Goal: Task Accomplishment & Management: Use online tool/utility

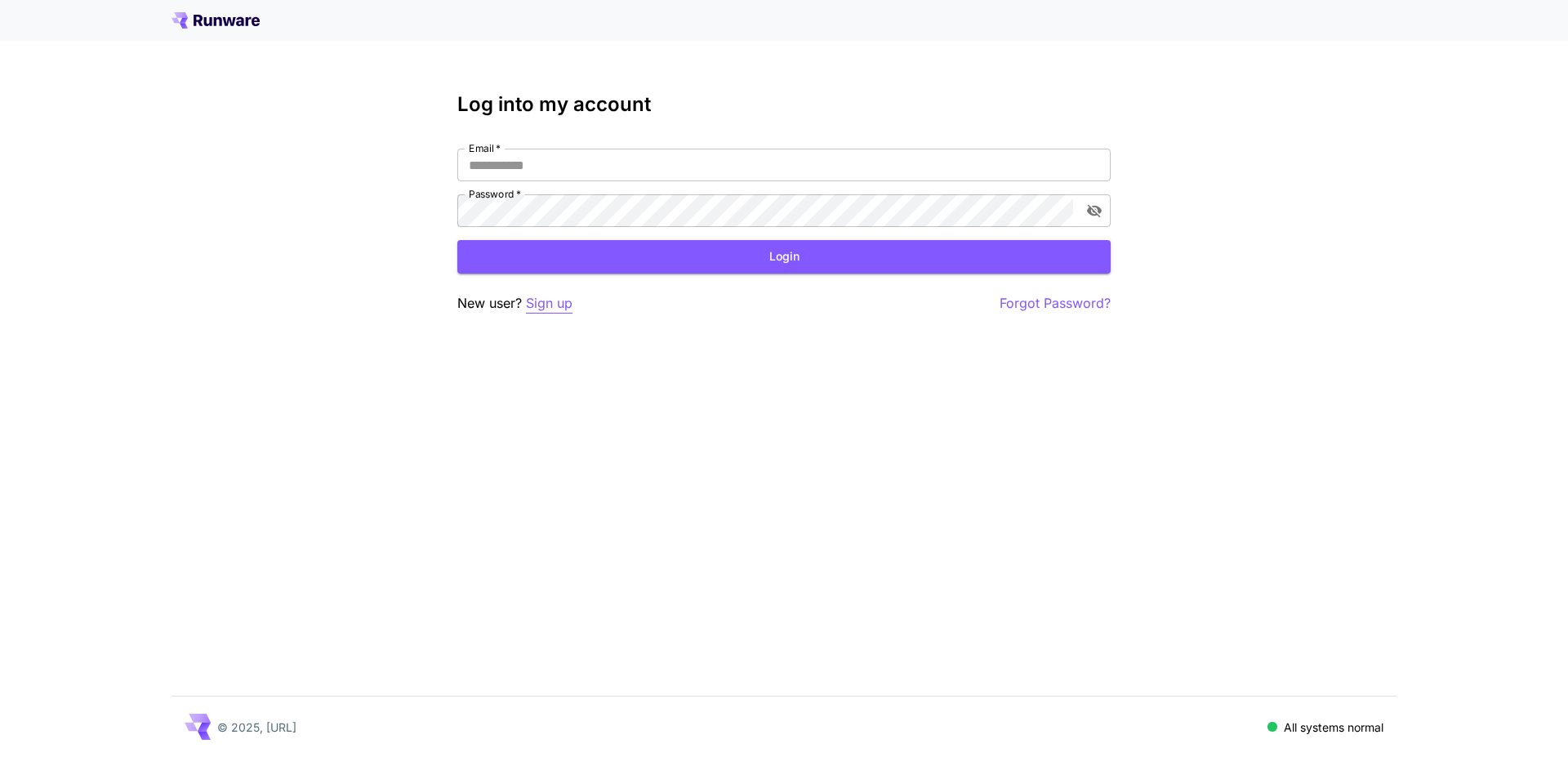
click at [546, 301] on p "Sign up" at bounding box center [549, 303] width 47 height 20
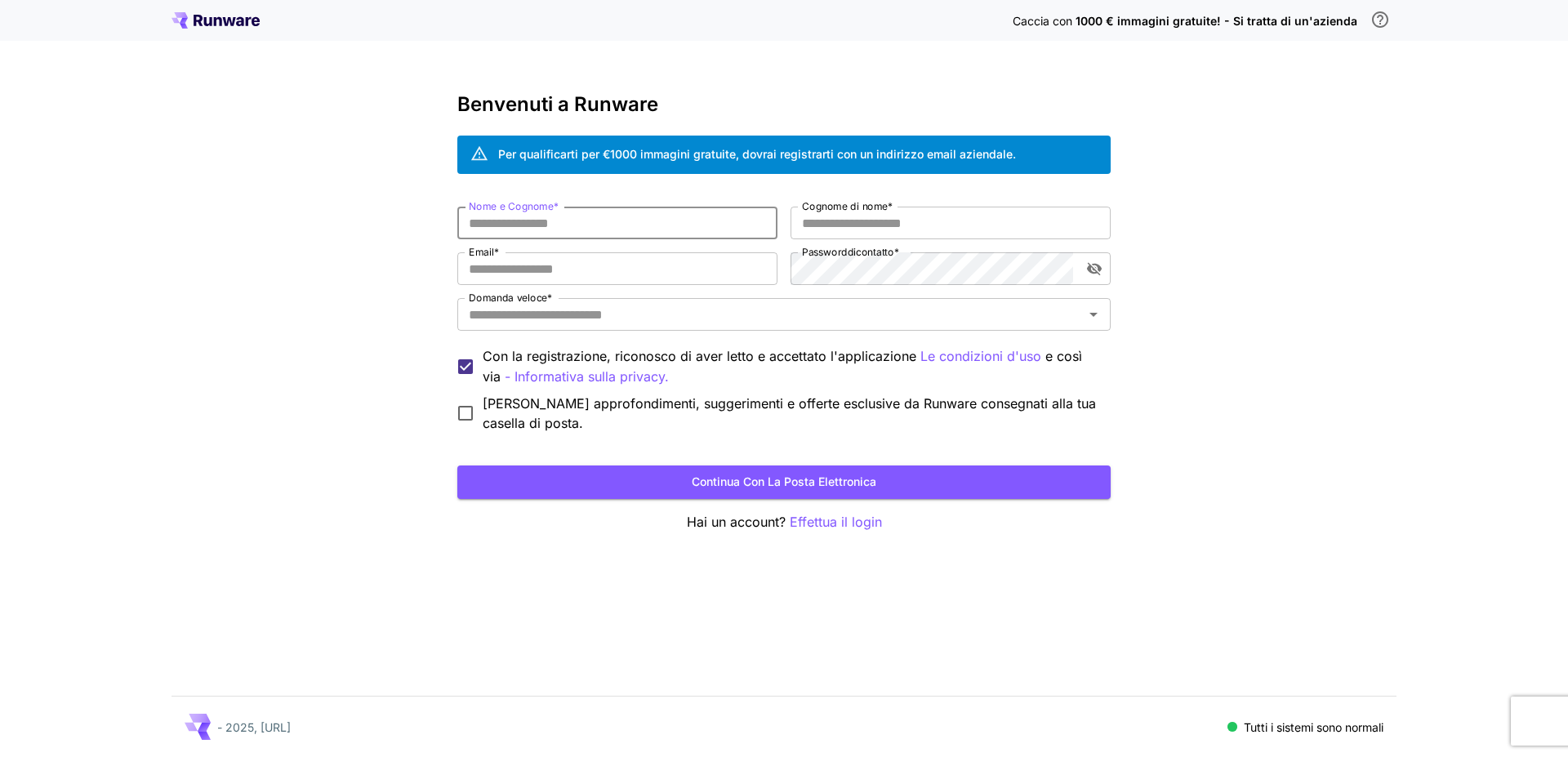
click at [554, 219] on input "Nome e Cognome *" at bounding box center [618, 223] width 320 height 33
type input "****"
click at [849, 232] on input "Cognome di nome *" at bounding box center [950, 223] width 320 height 33
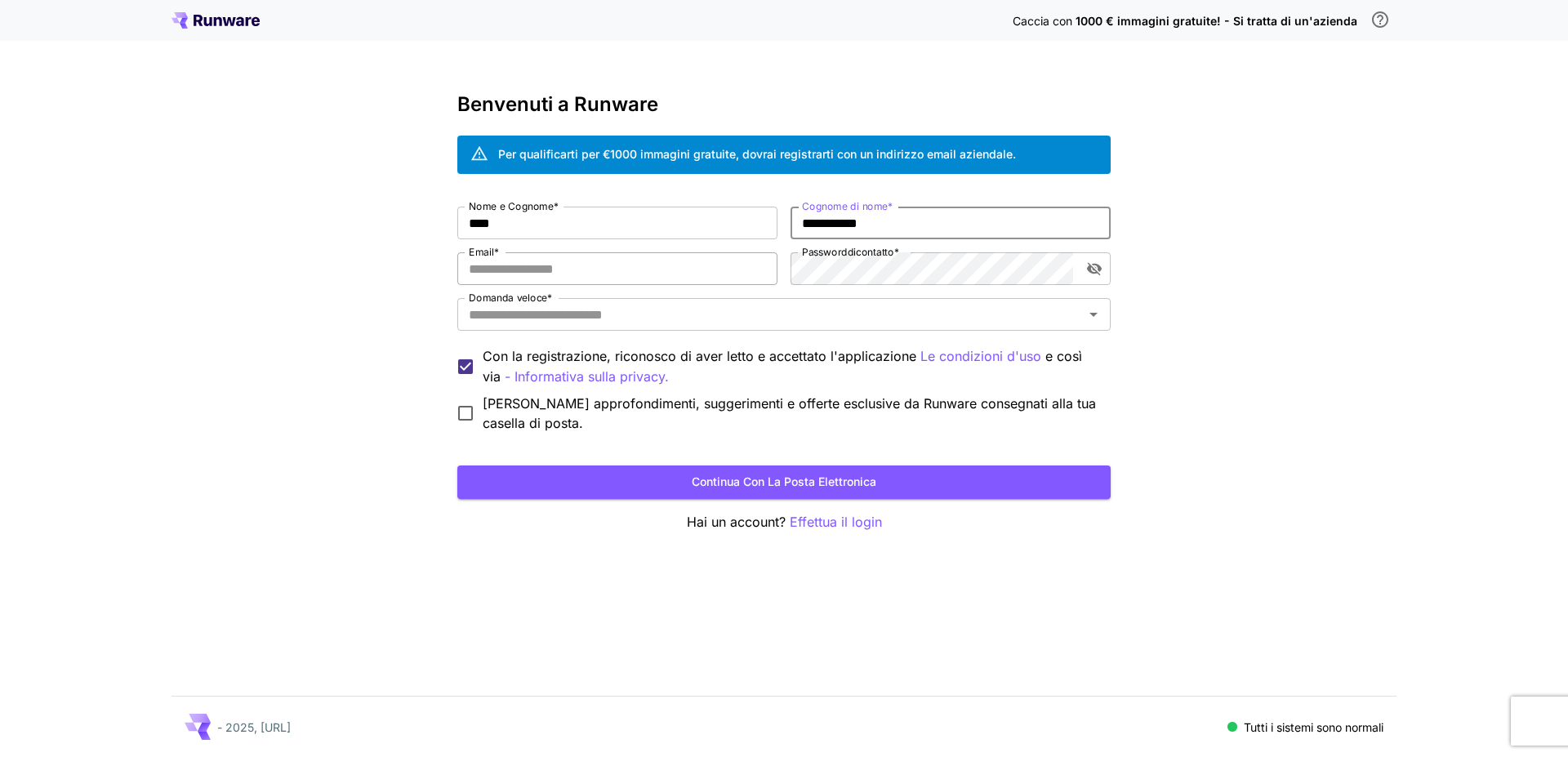
type input "**********"
click at [562, 276] on input "Email *" at bounding box center [618, 268] width 320 height 33
click at [562, 277] on input "Email *" at bounding box center [618, 268] width 320 height 33
click at [562, 276] on input "Email *" at bounding box center [618, 268] width 320 height 33
click at [562, 277] on input "Email *" at bounding box center [618, 268] width 320 height 33
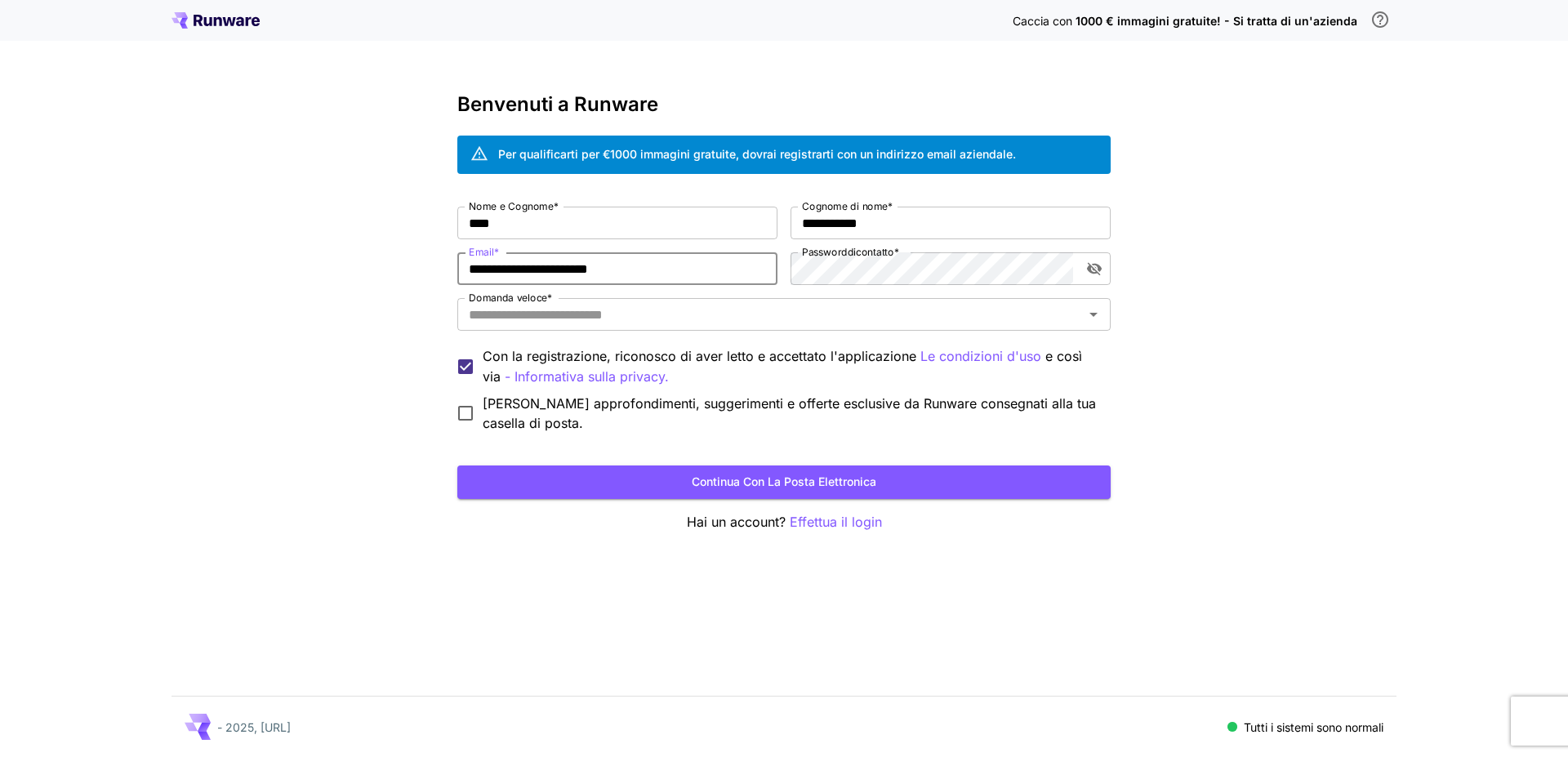
type input "**********"
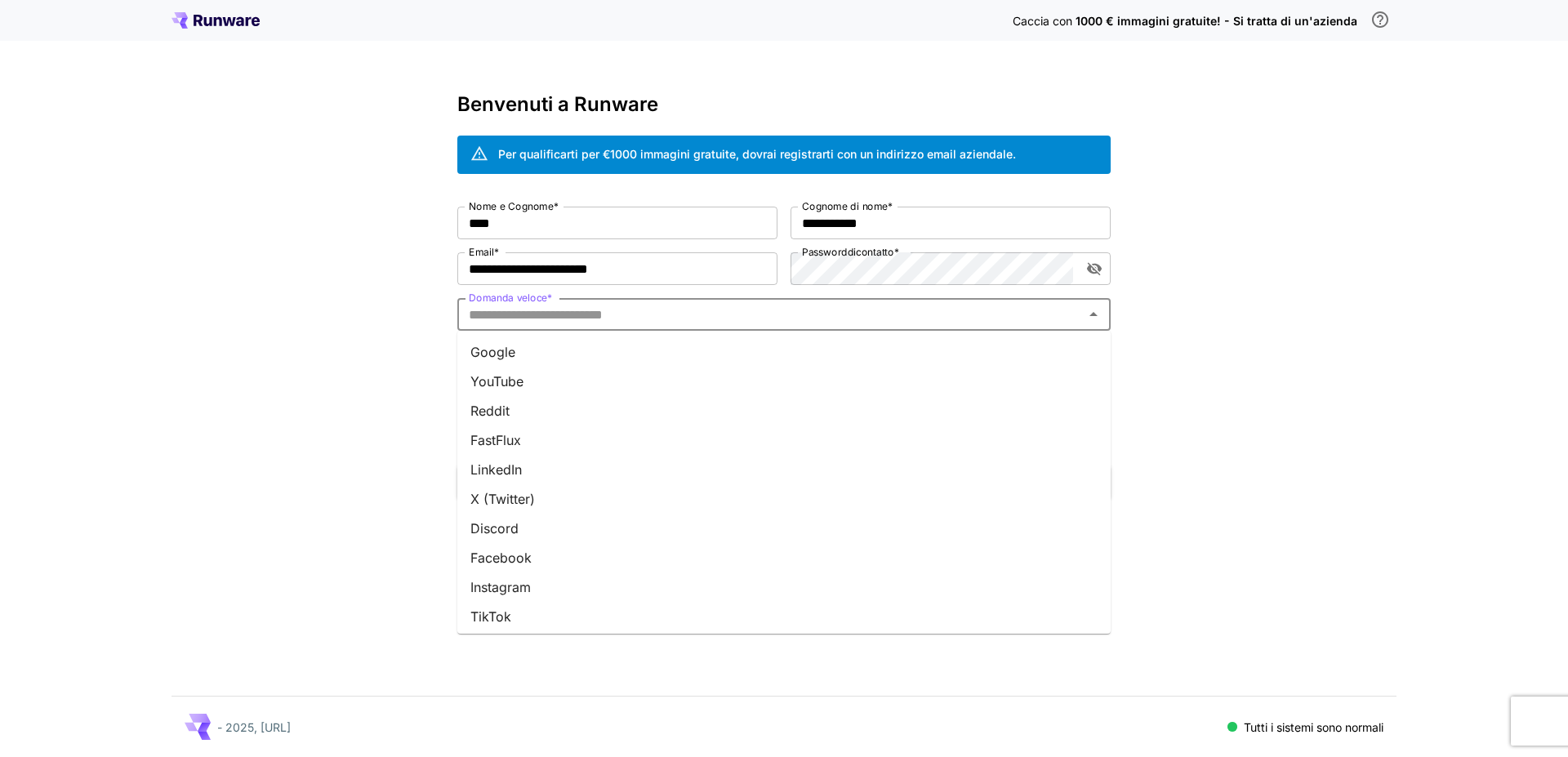
click at [601, 308] on input "Domanda veloce *" at bounding box center [770, 313] width 617 height 23
click at [524, 527] on li "Il Passaparola" at bounding box center [784, 524] width 654 height 29
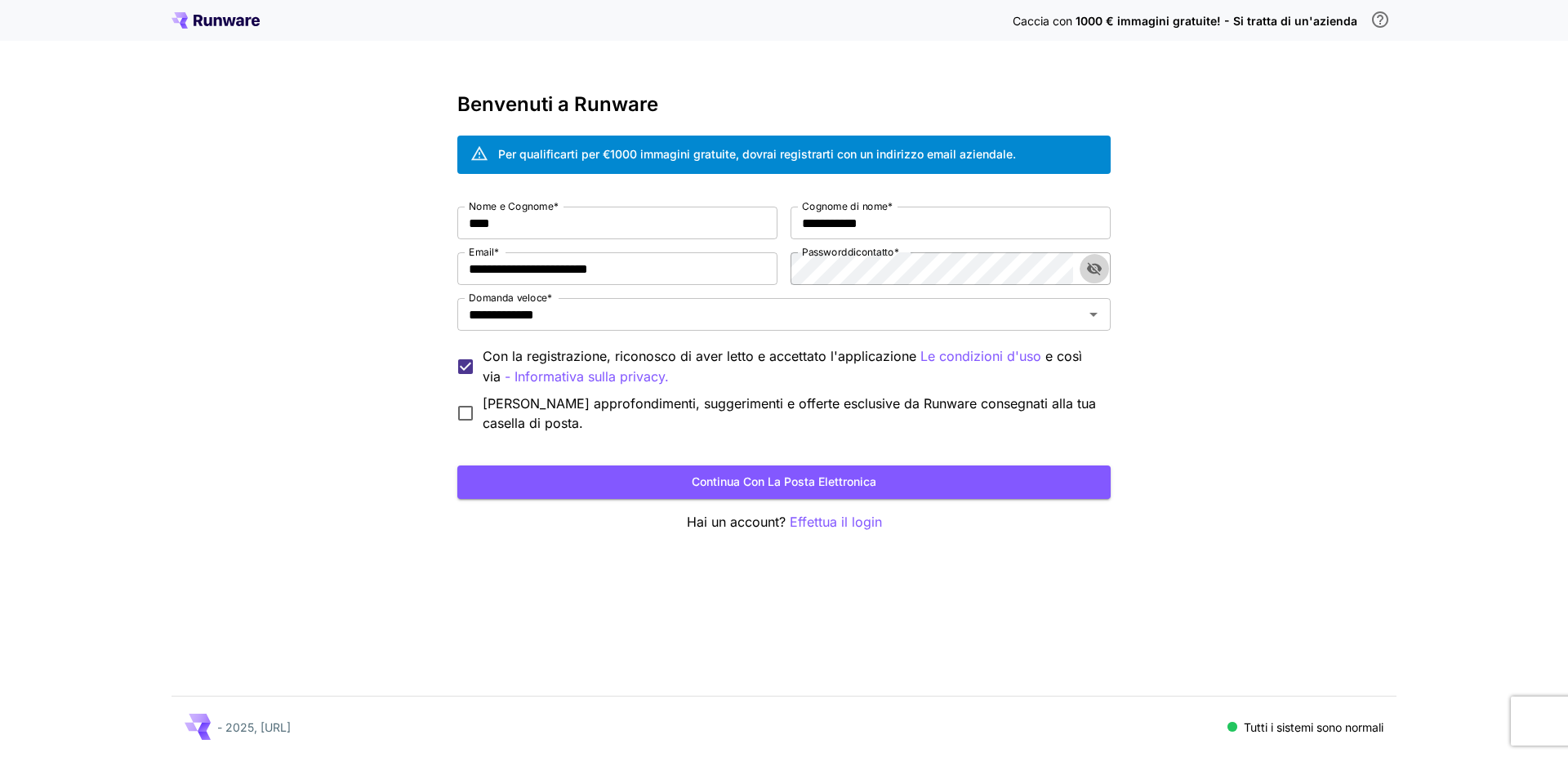
click at [1083, 273] on button "Attivare la visibilità della password" at bounding box center [1094, 268] width 29 height 29
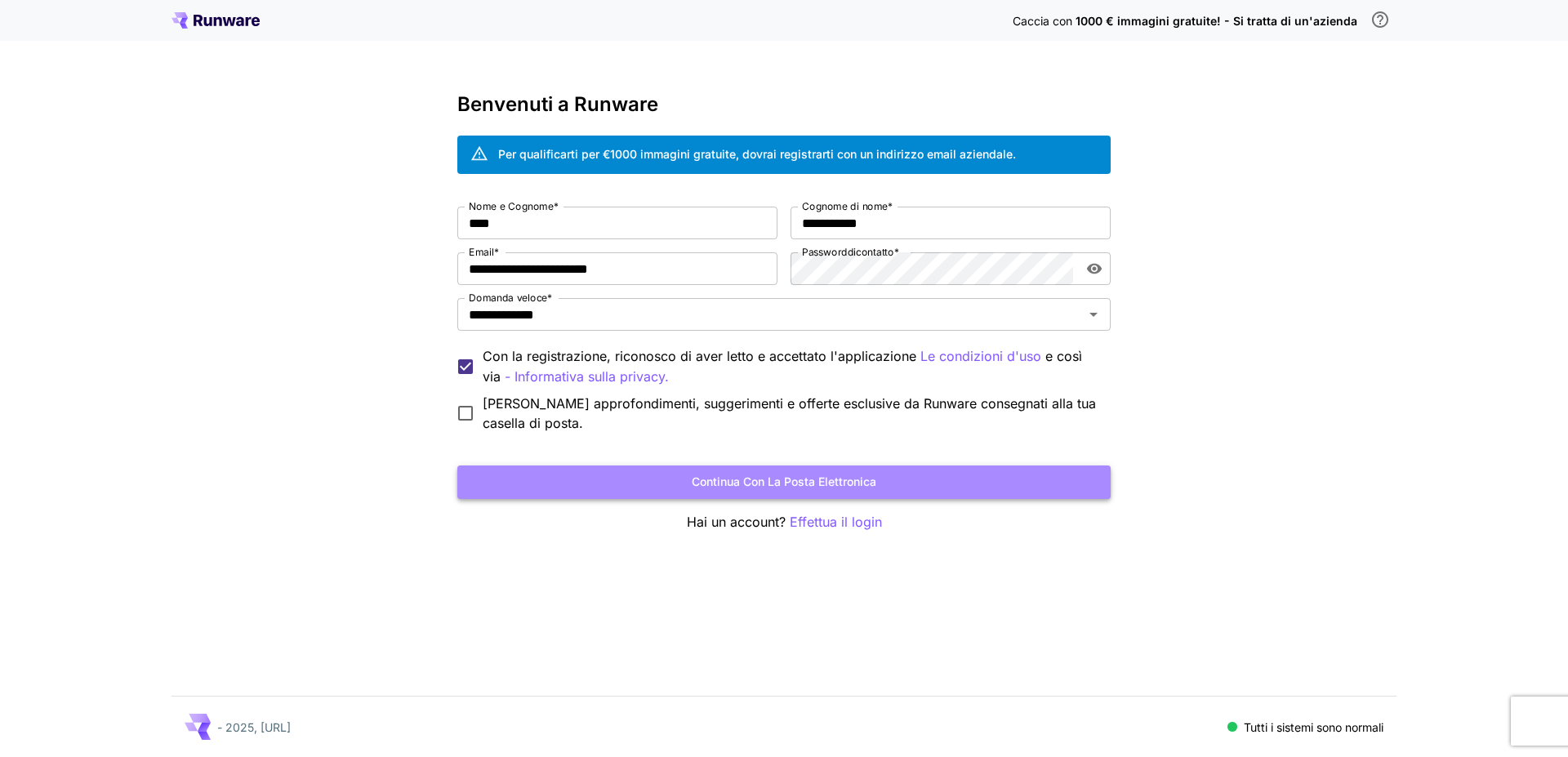
click at [749, 476] on button "Continua con la posta elettronica" at bounding box center [784, 482] width 654 height 33
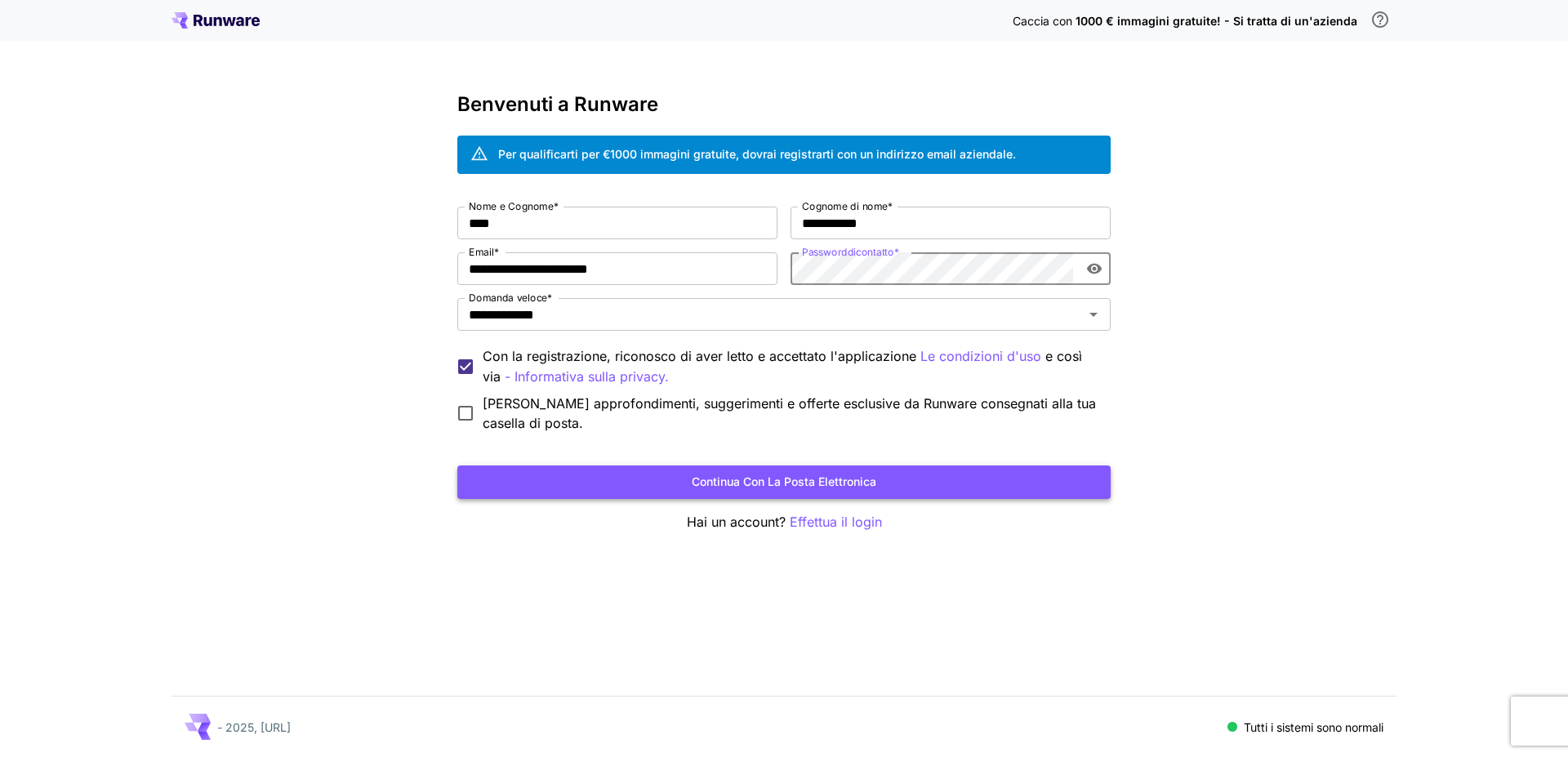
click at [764, 486] on button "Continua con la posta elettronica" at bounding box center [784, 482] width 654 height 33
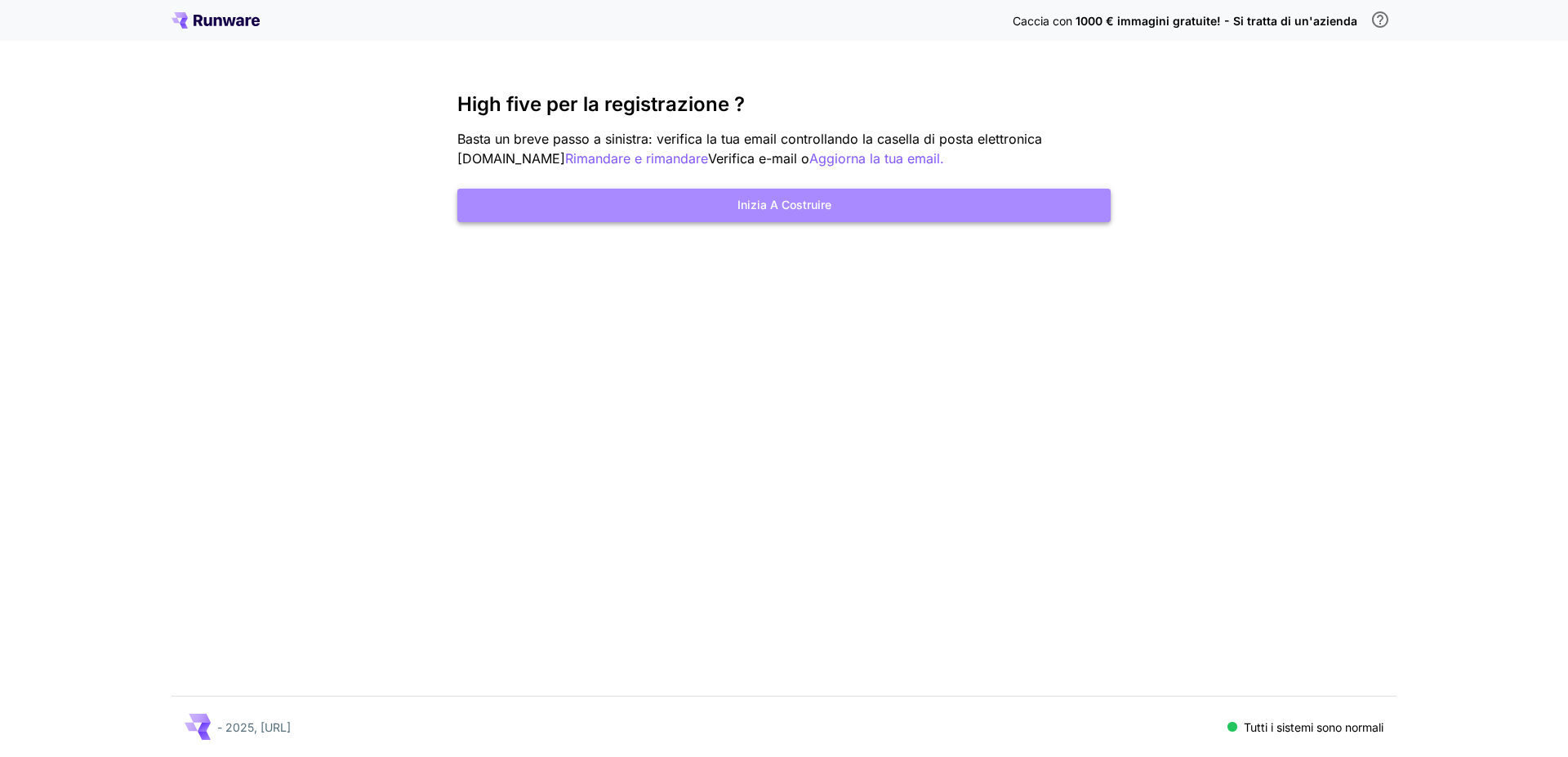
click at [804, 203] on button "Inizia a costruire" at bounding box center [784, 205] width 654 height 33
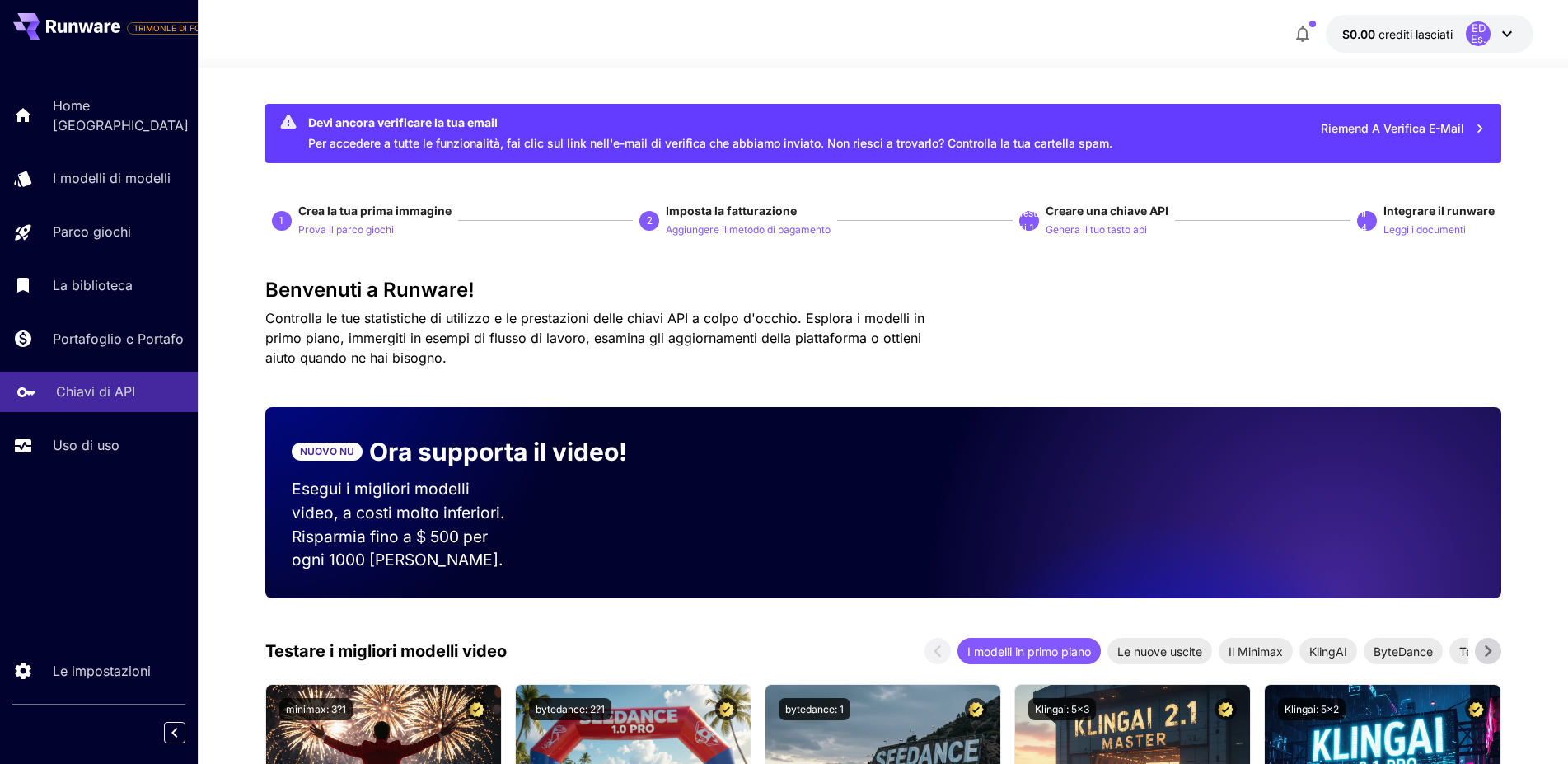
click at [99, 388] on link "Chiavi di API" at bounding box center [98, 392] width 198 height 40
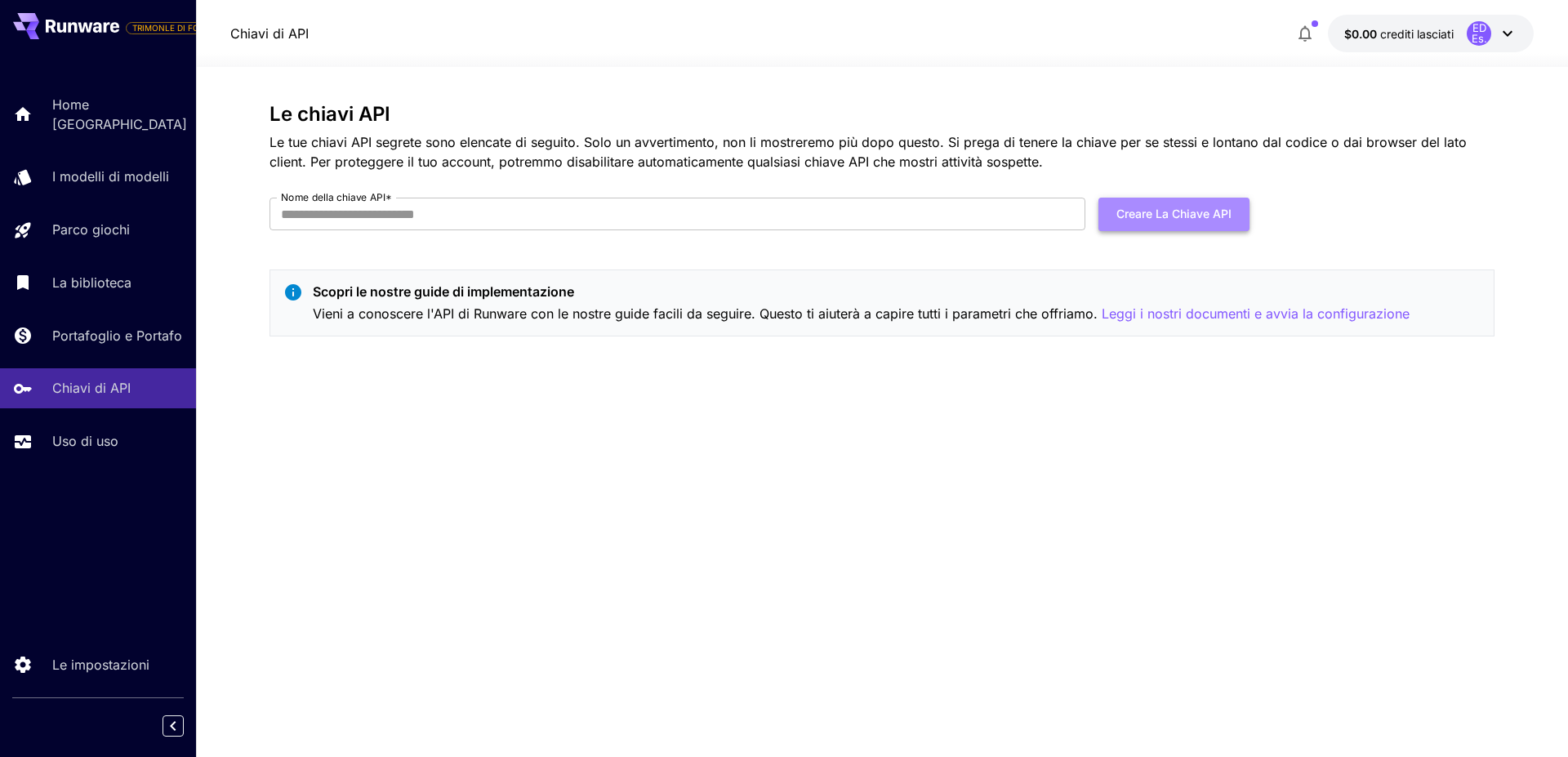
click at [1195, 219] on button "Creare la chiave API" at bounding box center [1173, 214] width 151 height 33
type input "**********"
click at [1181, 219] on button "Creare la chiave API" at bounding box center [1173, 214] width 151 height 33
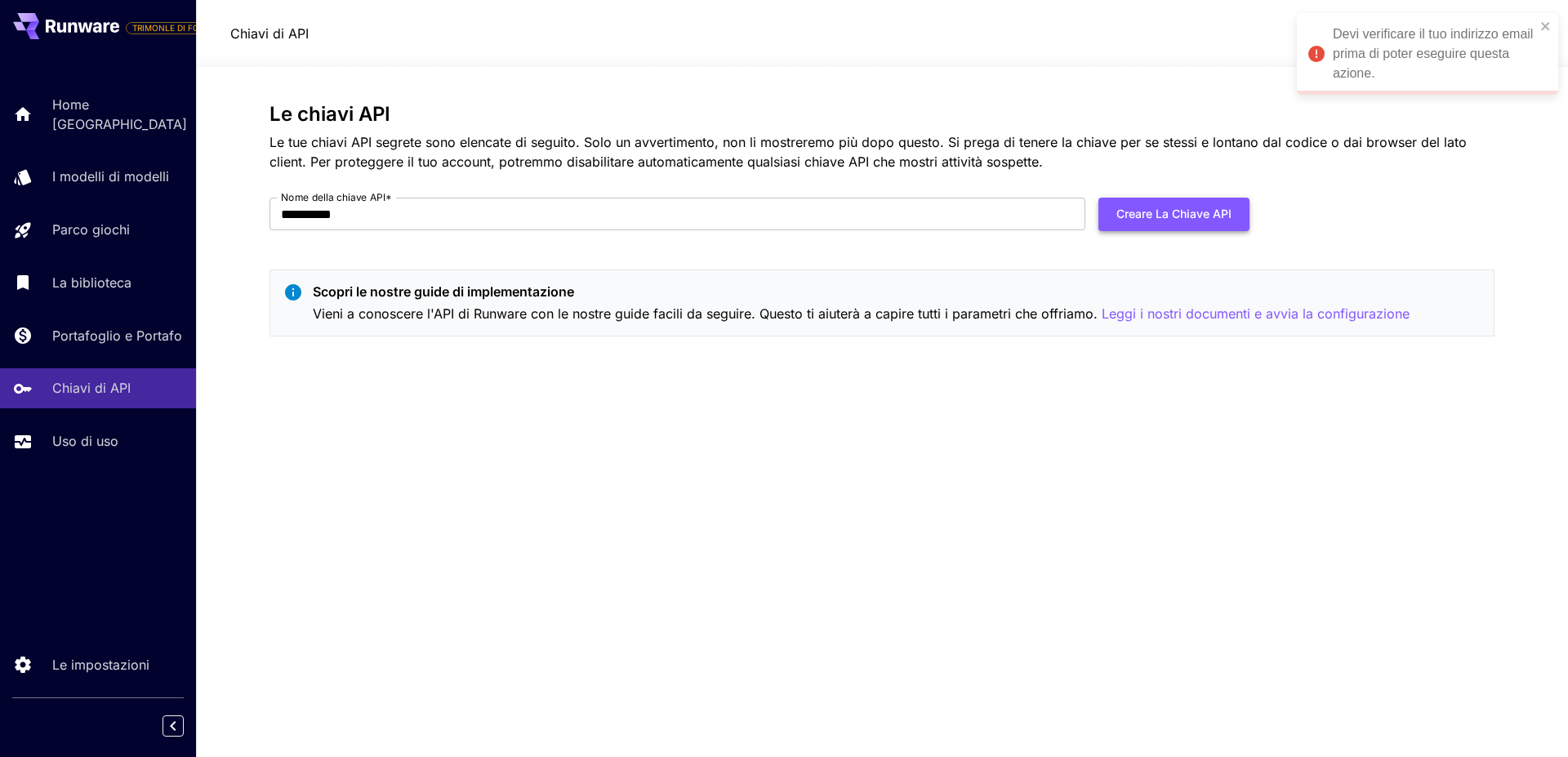
click at [1179, 214] on button "Creare la chiave API" at bounding box center [1173, 214] width 151 height 33
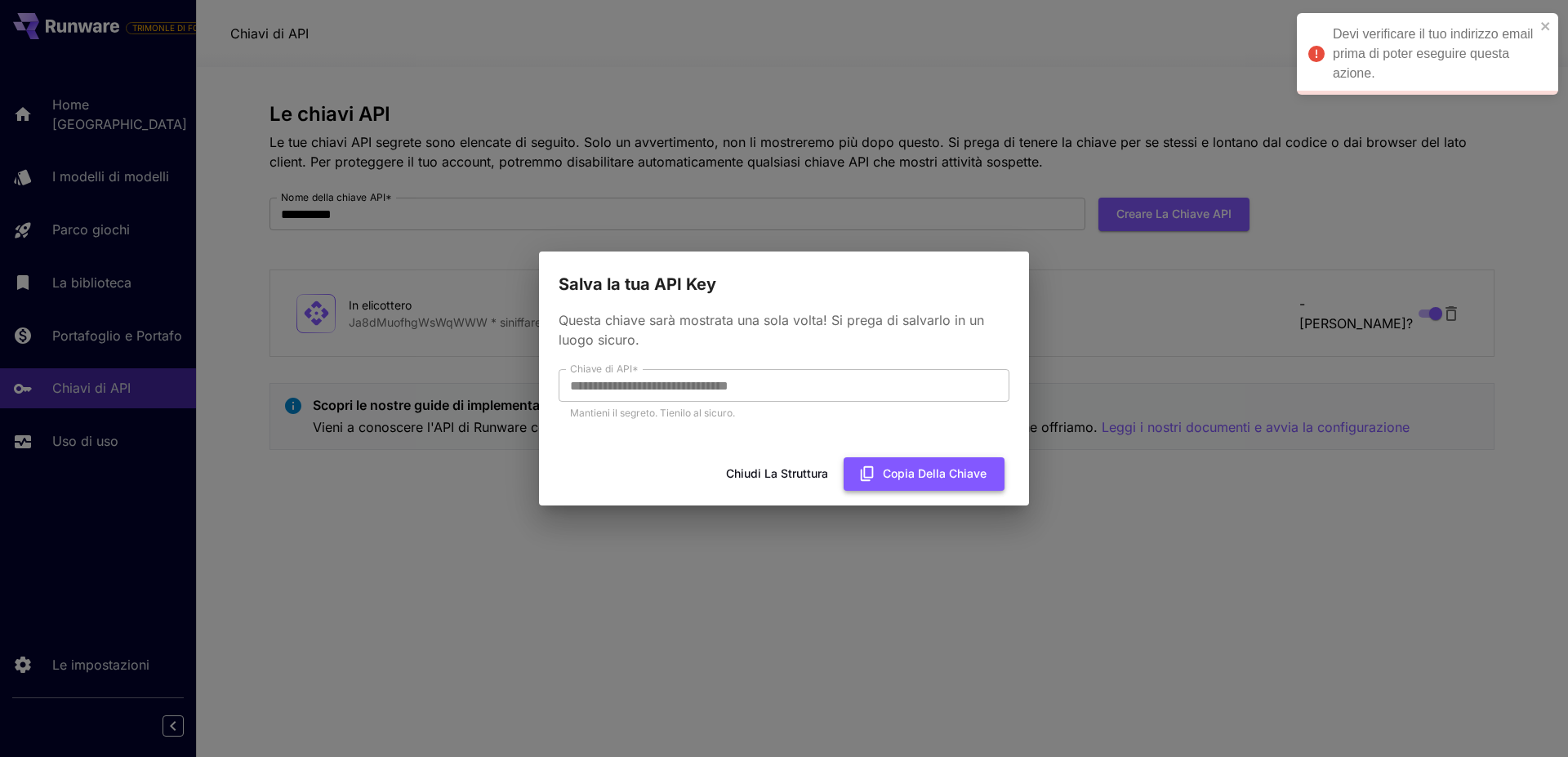
click at [906, 471] on button "Copia della chiave" at bounding box center [924, 474] width 161 height 33
